Goal: Task Accomplishment & Management: Manage account settings

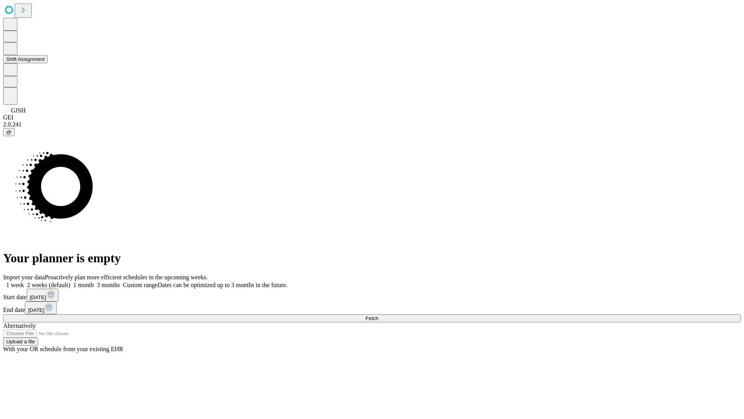
click at [48, 63] on button "Shift Assignment" at bounding box center [25, 59] width 45 height 8
